Goal: Transaction & Acquisition: Purchase product/service

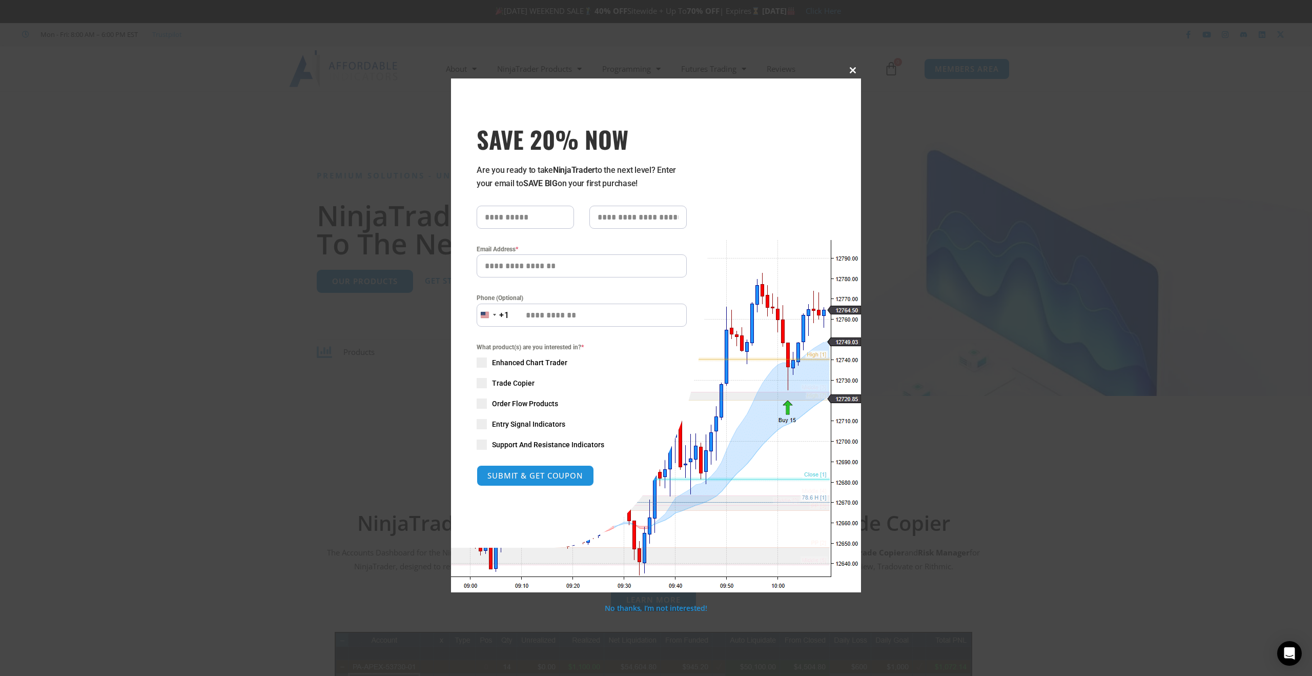
click at [858, 75] on button "Close this module" at bounding box center [853, 70] width 16 height 16
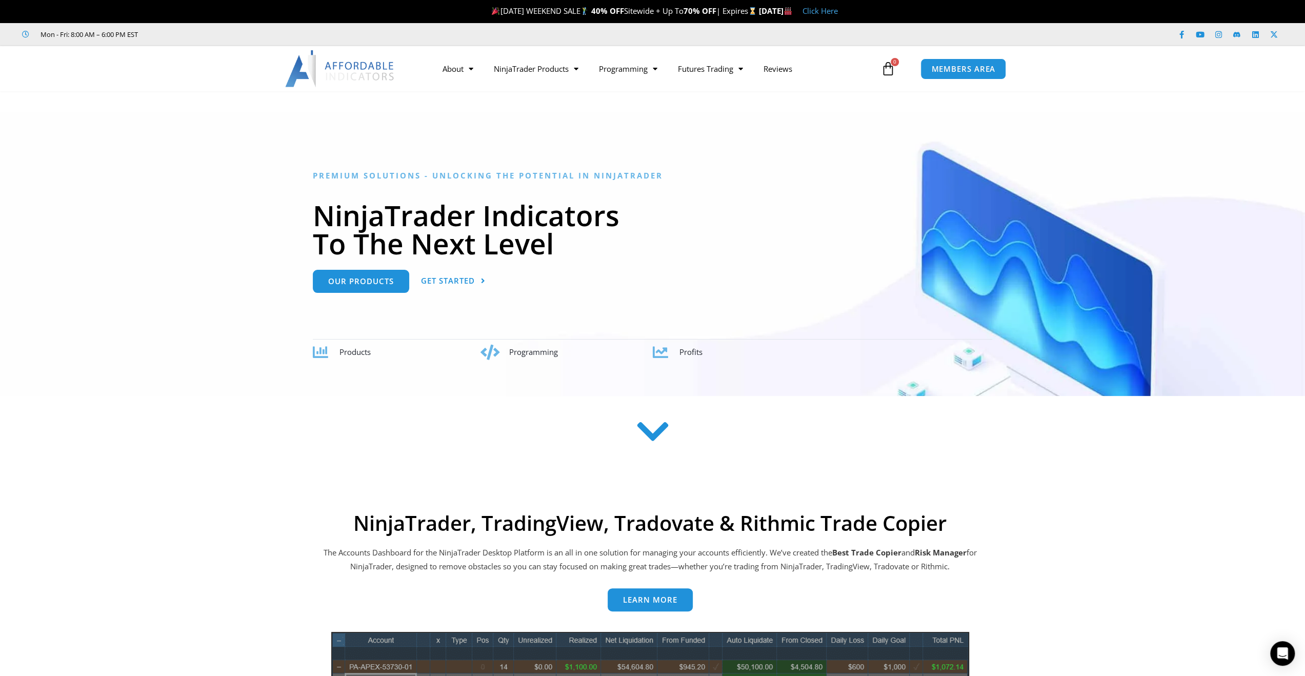
click at [897, 70] on link "$ 0.00 0 Cart" at bounding box center [887, 69] width 45 height 30
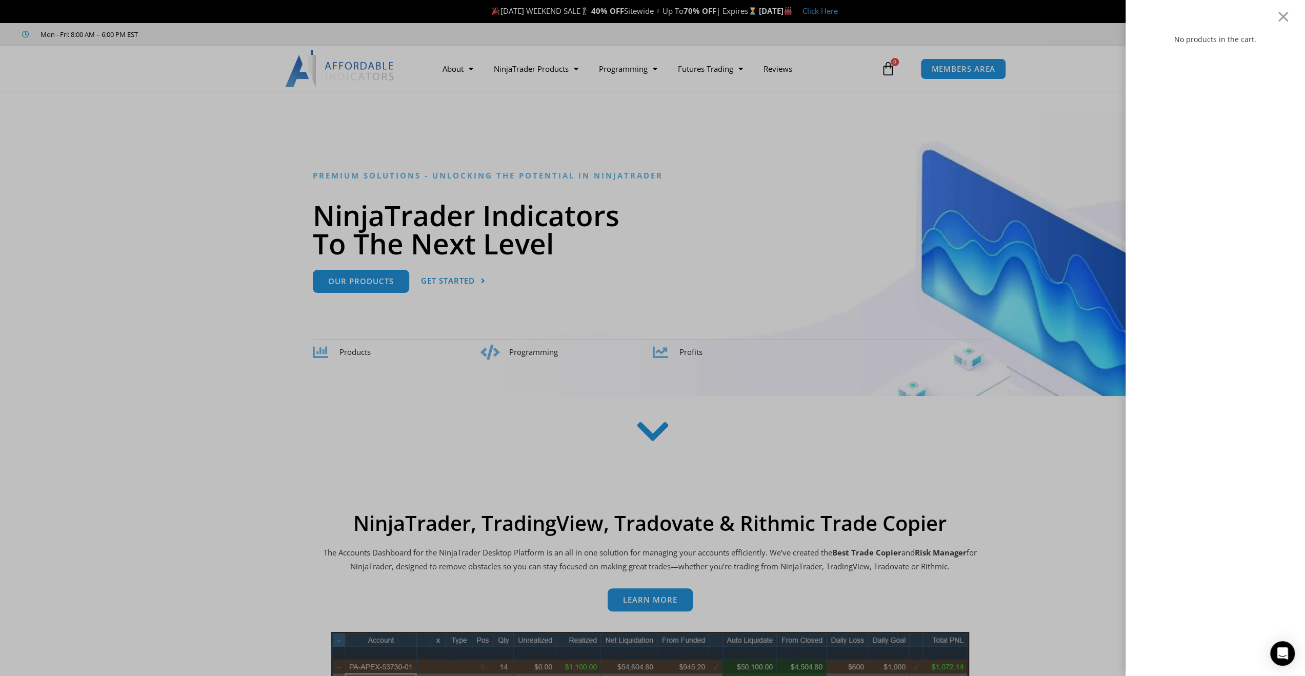
click at [1272, 21] on div "No products in the cart." at bounding box center [1214, 338] width 179 height 676
click at [1289, 11] on div at bounding box center [1283, 16] width 13 height 12
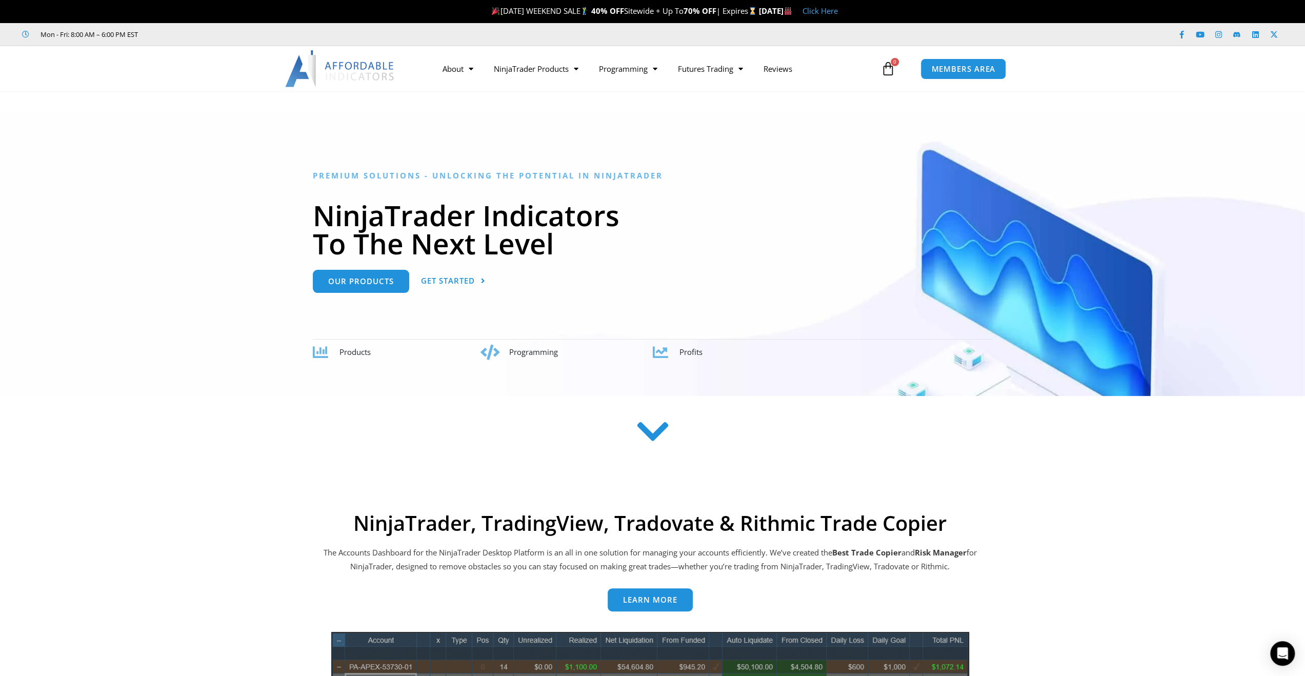
drag, startPoint x: 158, startPoint y: 191, endPoint x: 206, endPoint y: 180, distance: 49.4
click at [158, 191] on div at bounding box center [652, 254] width 1305 height 284
click at [378, 275] on span "Our Products" at bounding box center [361, 277] width 66 height 8
click at [525, 131] on link "Trade Copier" at bounding box center [535, 126] width 105 height 18
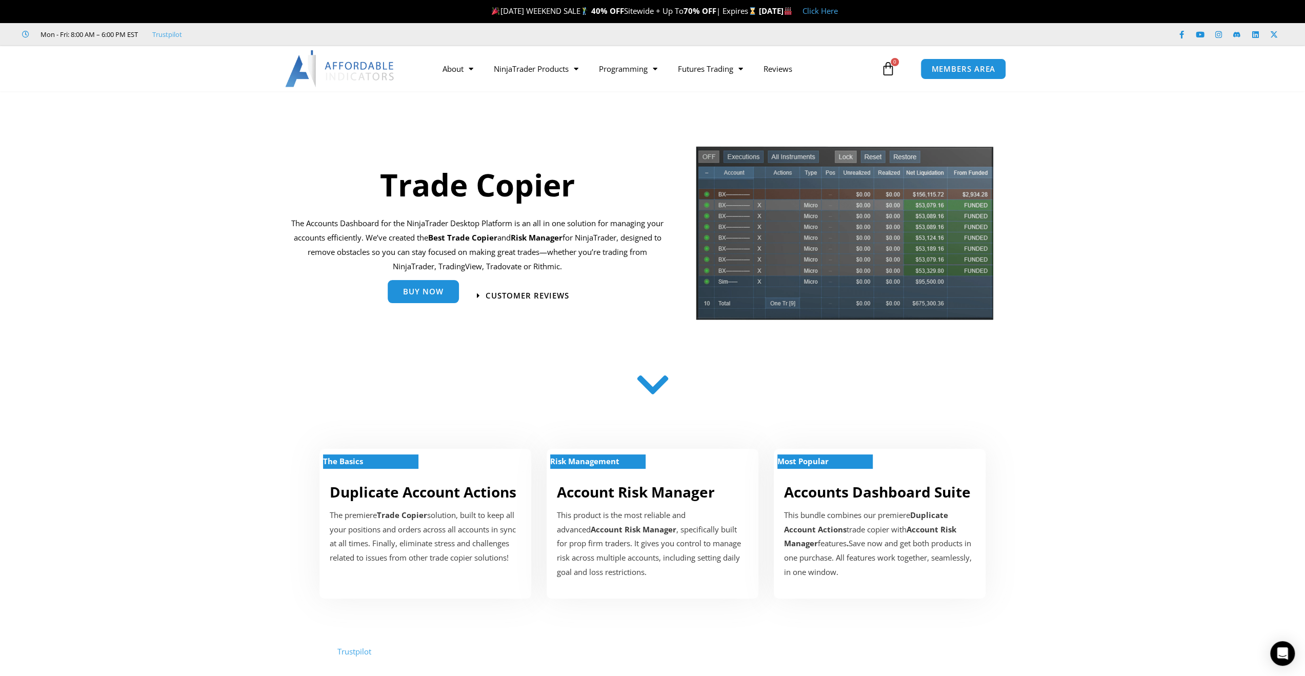
click at [418, 297] on link "Buy Now" at bounding box center [423, 291] width 71 height 23
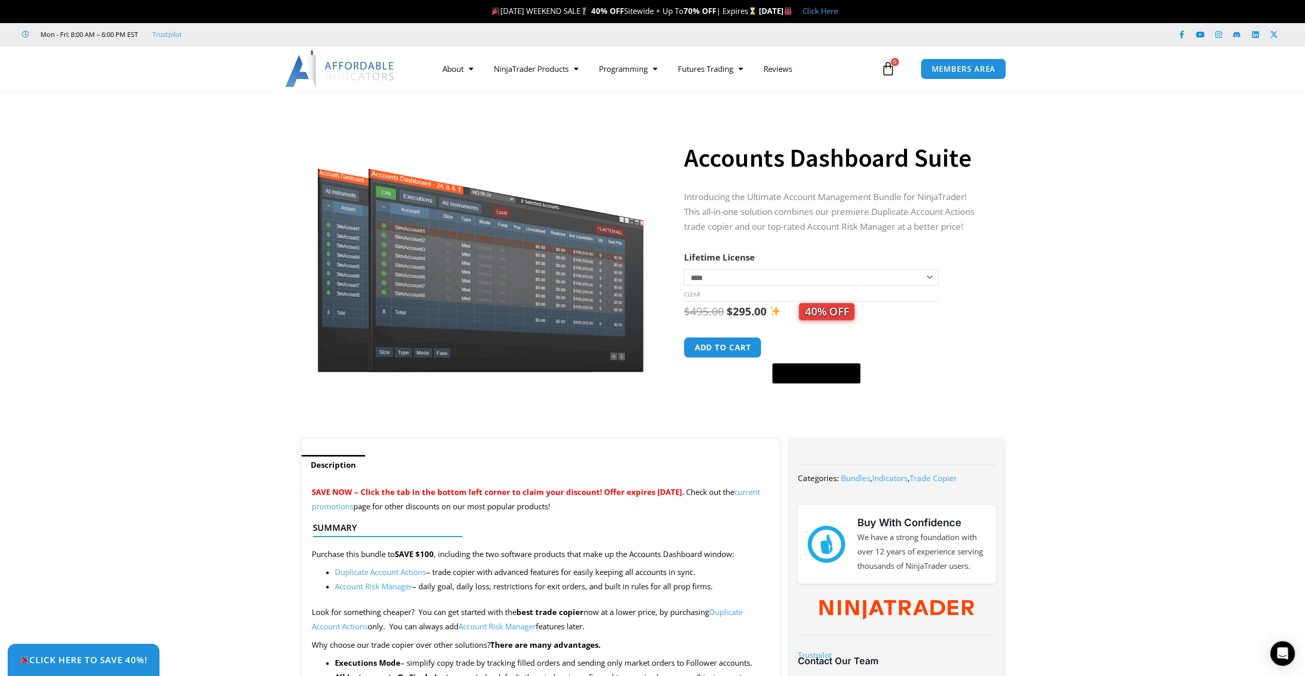
click at [848, 273] on select "**********" at bounding box center [810, 277] width 254 height 16
click at [1089, 297] on section "**********" at bounding box center [652, 270] width 1305 height 337
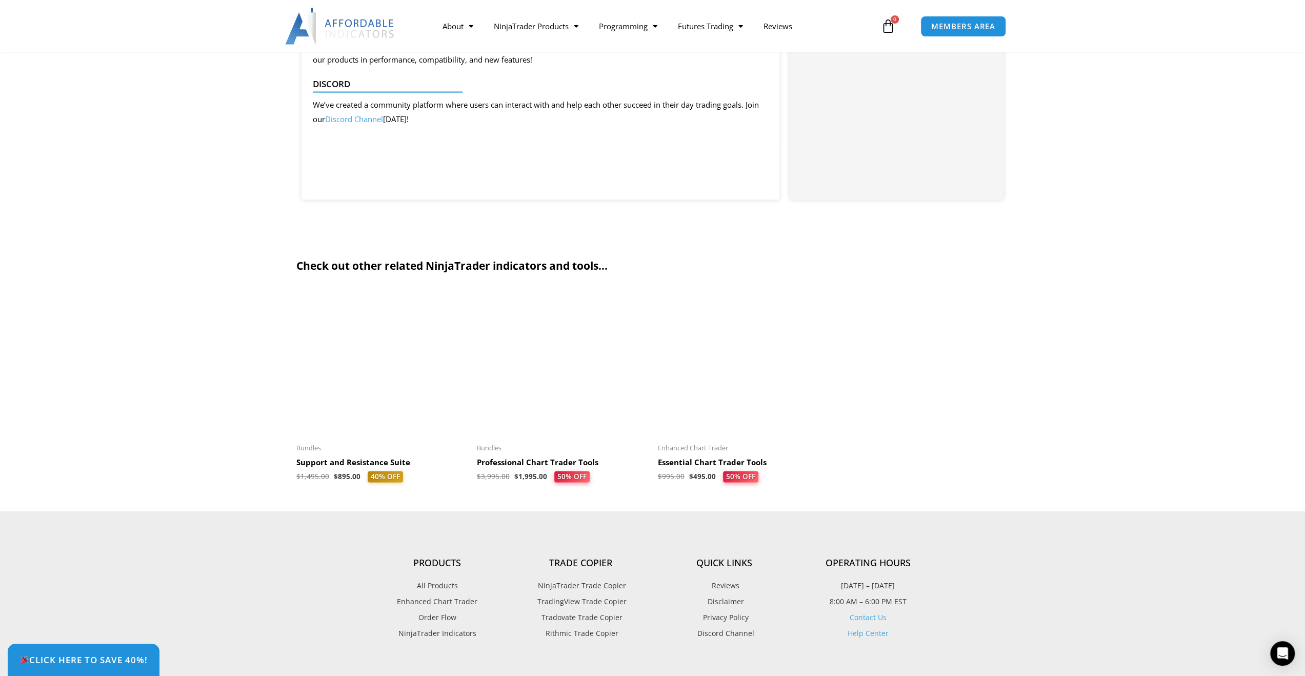
scroll to position [2307, 0]
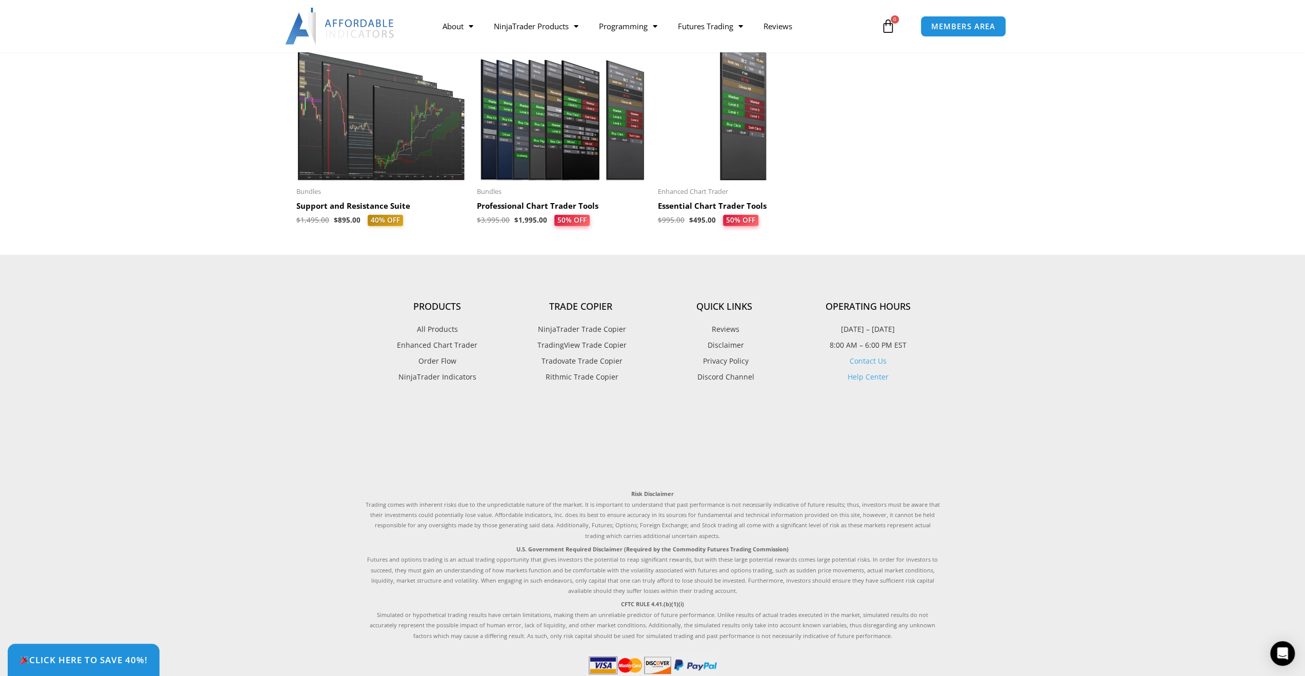
click at [460, 380] on span "NinjaTrader Indicators" at bounding box center [437, 376] width 78 height 13
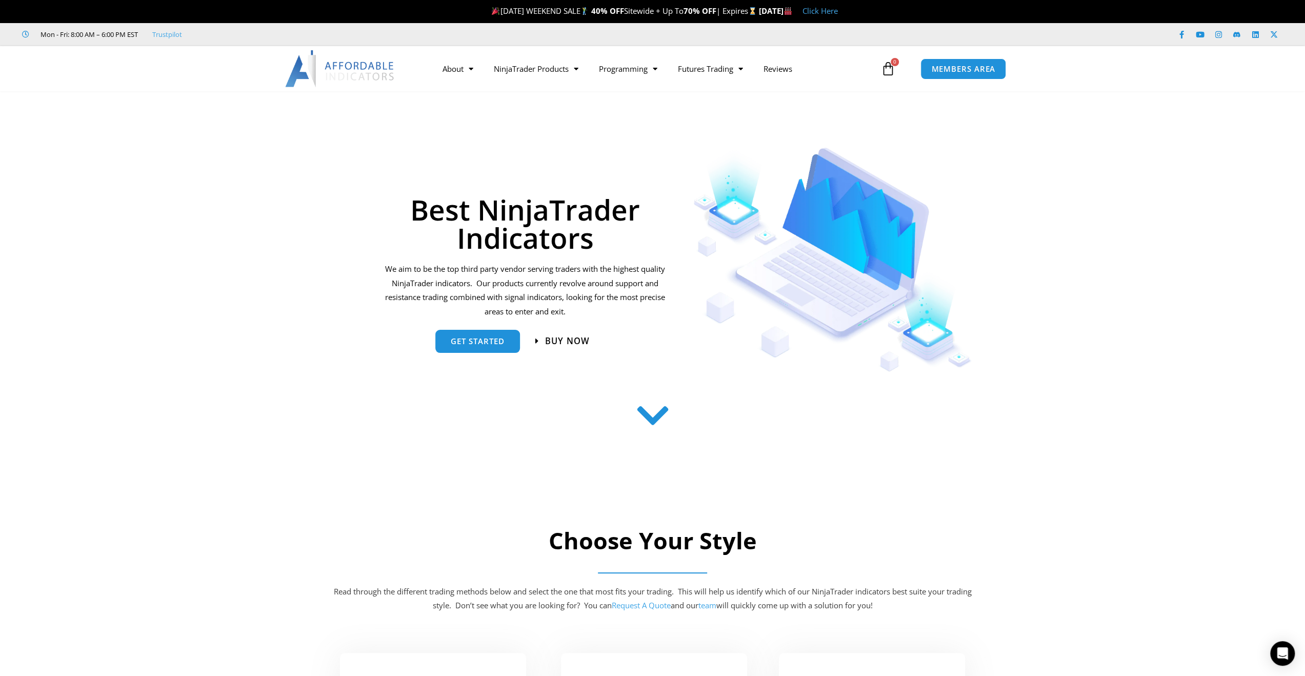
click at [561, 342] on span "Buy now" at bounding box center [567, 340] width 45 height 9
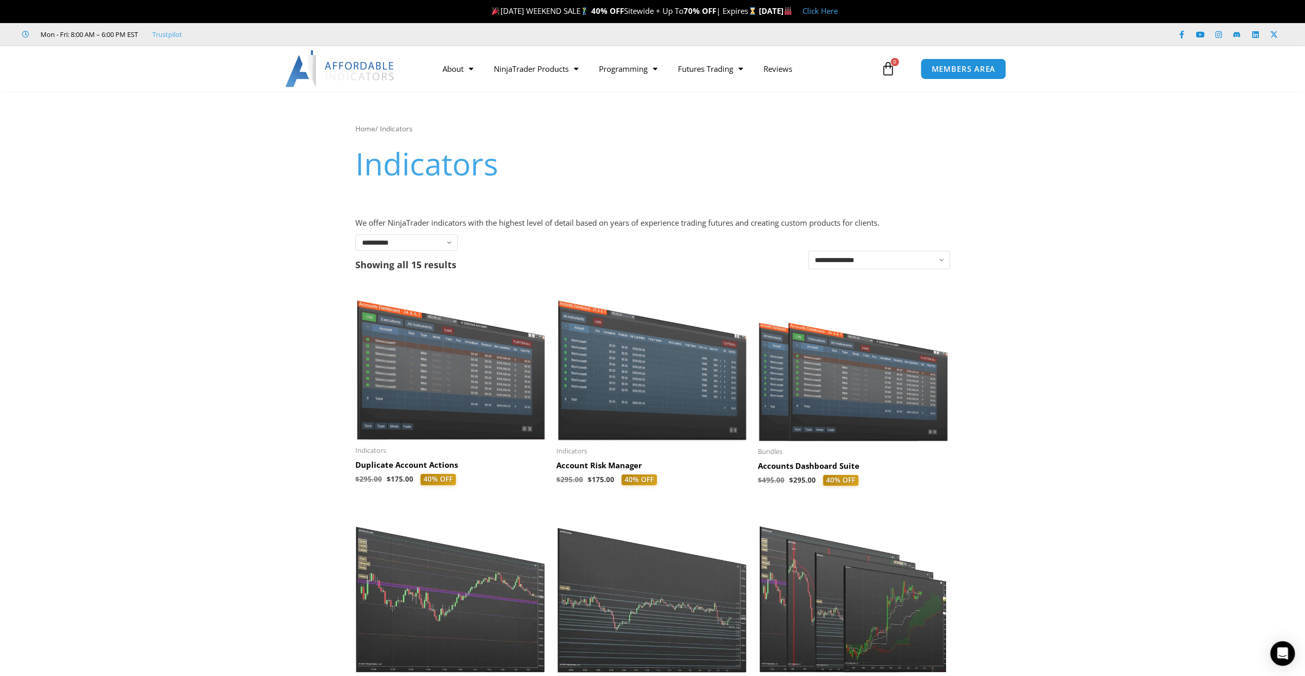
click at [469, 374] on img at bounding box center [450, 364] width 191 height 152
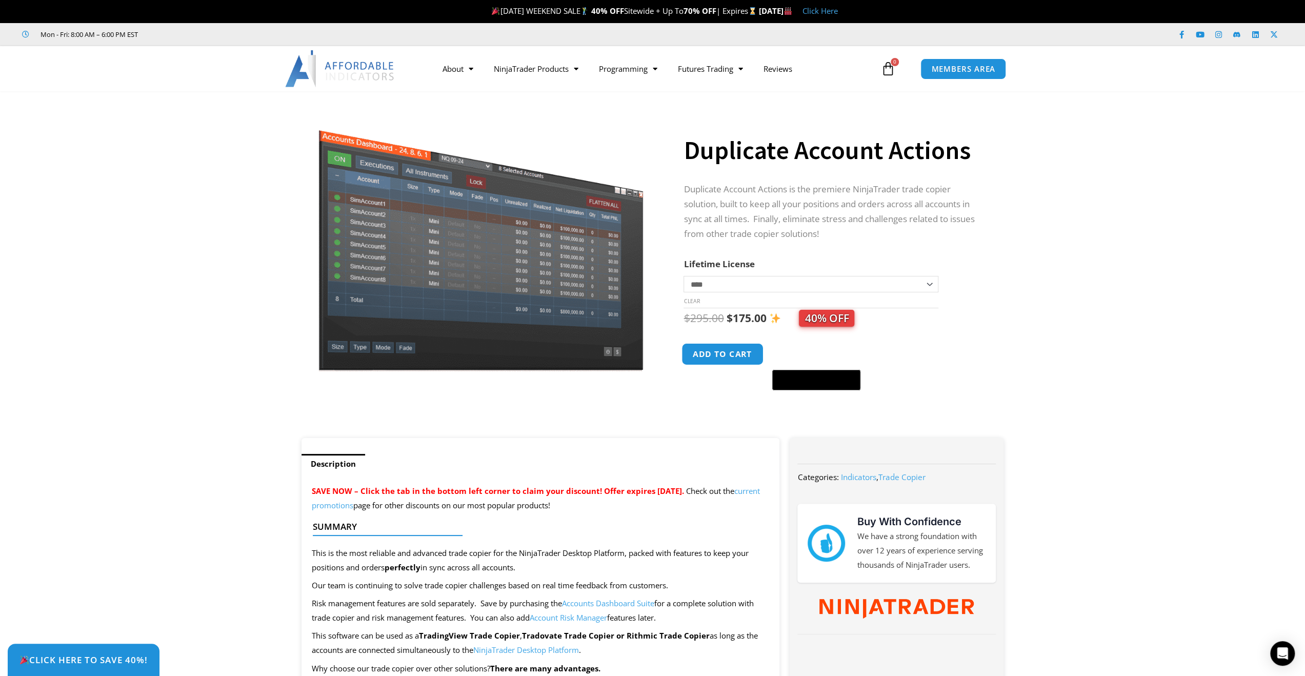
click at [734, 351] on button "Add to cart" at bounding box center [723, 354] width 82 height 22
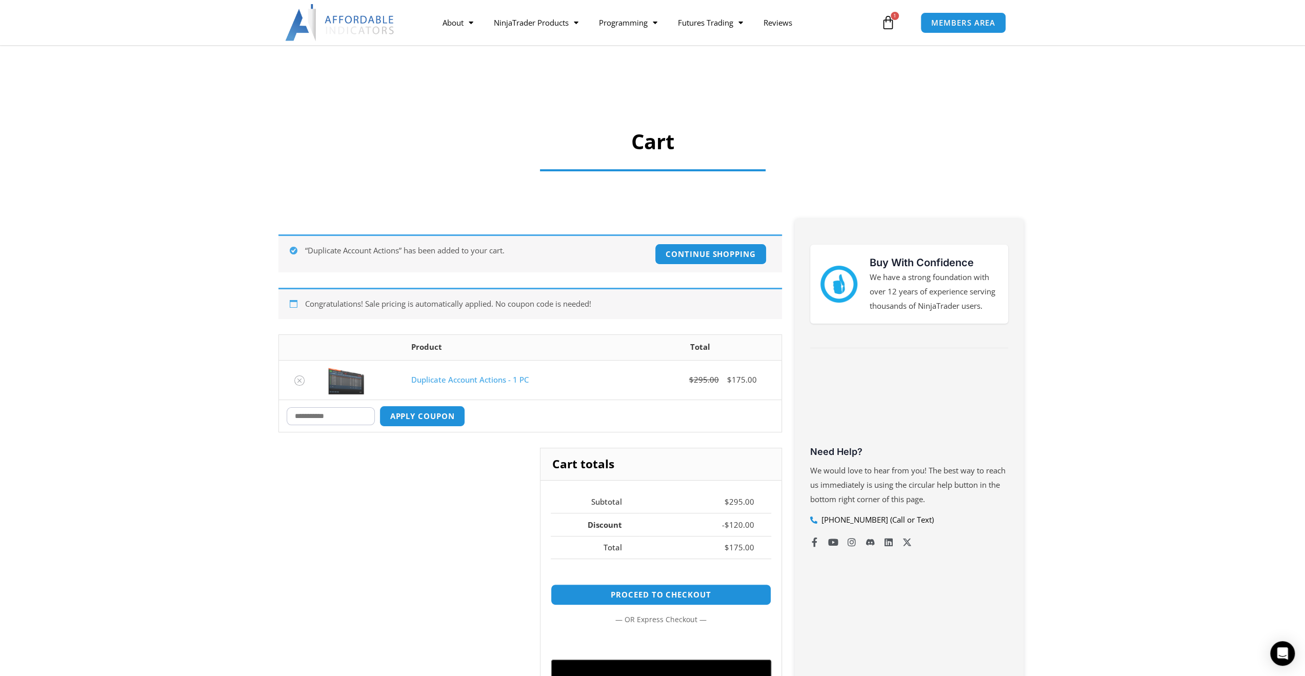
scroll to position [256, 0]
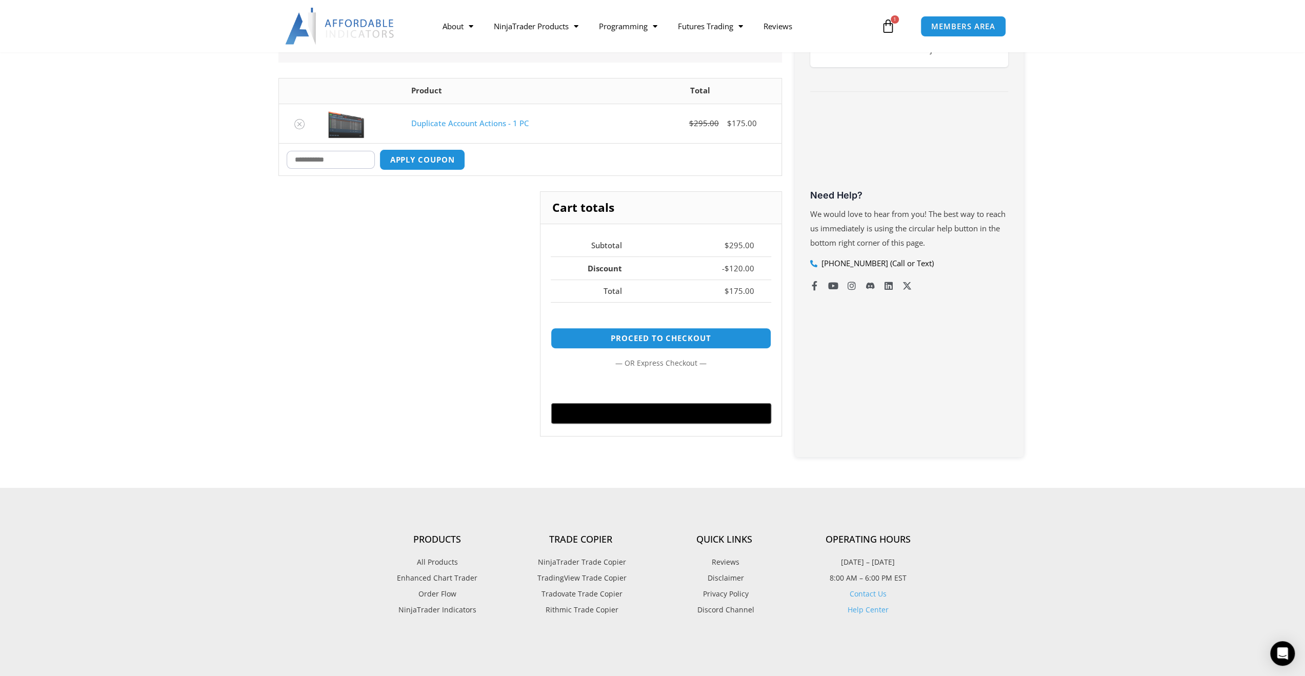
click at [361, 153] on input "Coupon:" at bounding box center [331, 160] width 88 height 18
paste input "****"
type input "****"
click at [417, 165] on button "Apply coupon" at bounding box center [422, 160] width 90 height 22
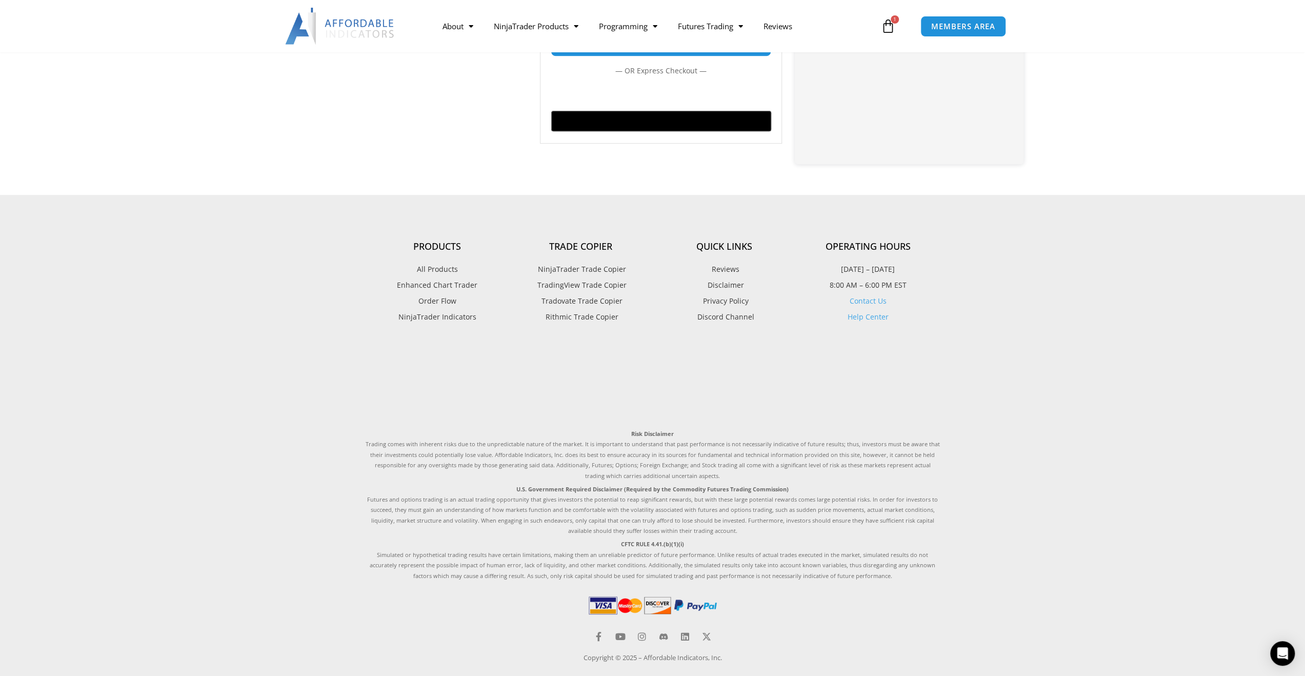
scroll to position [566, 0]
